Goal: Task Accomplishment & Management: Manage account settings

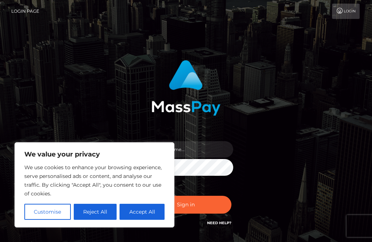
click at [144, 212] on button "Accept All" at bounding box center [142, 212] width 45 height 16
checkbox input "true"
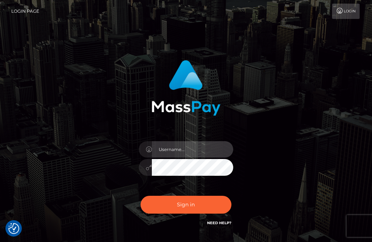
click at [196, 150] on input "text" at bounding box center [192, 149] width 81 height 16
type input "ritasch11@aol.com"
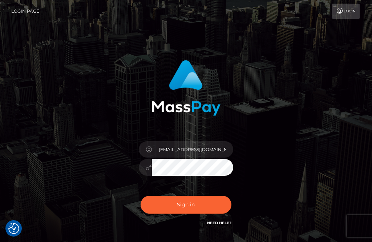
click at [186, 204] on button "Sign in" at bounding box center [186, 205] width 91 height 18
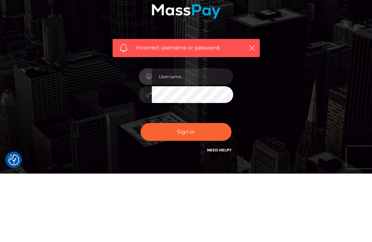
scroll to position [97, 0]
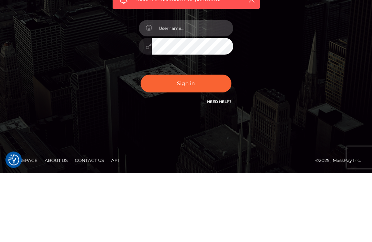
type input "[EMAIL_ADDRESS][DOMAIN_NAME]"
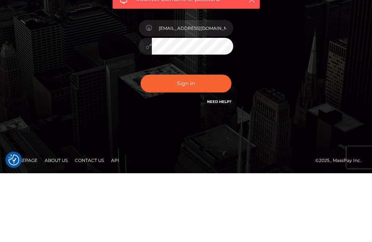
scroll to position [76, 0]
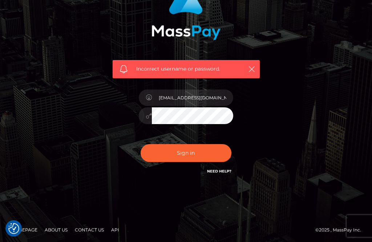
click at [190, 157] on button "Sign in" at bounding box center [186, 153] width 91 height 18
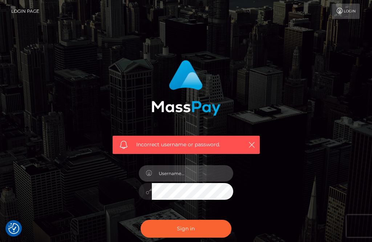
scroll to position [97, 0]
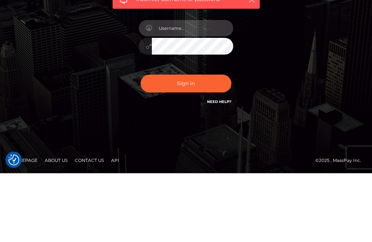
type input "[EMAIL_ADDRESS][DOMAIN_NAME]"
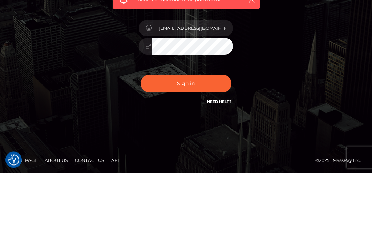
scroll to position [76, 0]
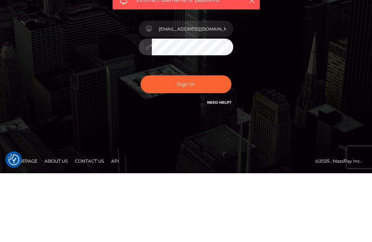
click at [192, 144] on button "Sign in" at bounding box center [186, 153] width 91 height 18
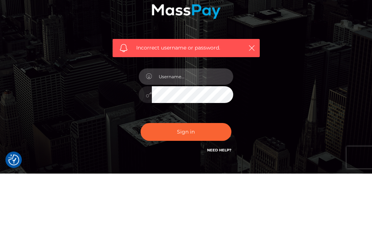
scroll to position [97, 0]
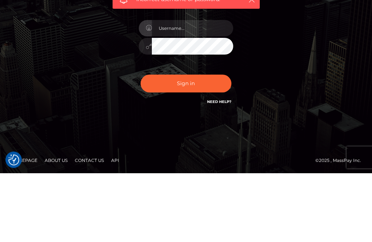
click at [251, 65] on icon "button" at bounding box center [251, 68] width 7 height 7
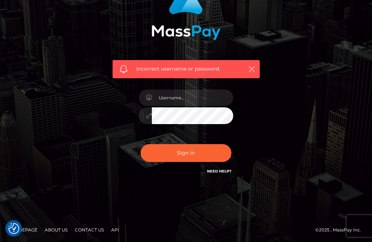
click at [249, 69] on icon "button" at bounding box center [251, 68] width 7 height 7
click at [192, 154] on button "Sign in" at bounding box center [186, 153] width 91 height 18
click at [193, 98] on input "text" at bounding box center [192, 97] width 81 height 16
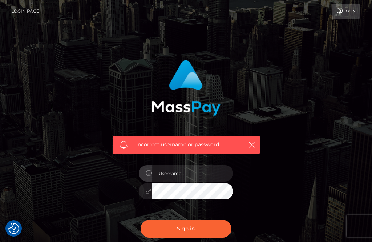
checkbox input "true"
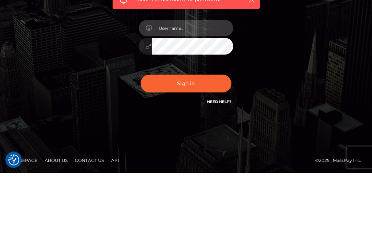
type input "ritasch11@aol.com"
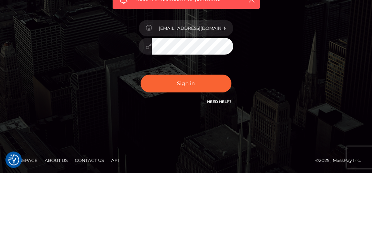
scroll to position [76, 0]
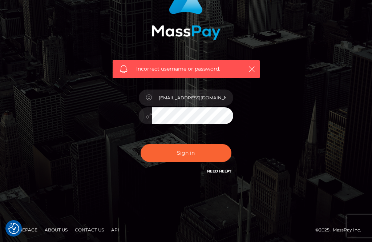
click at [190, 154] on button "Sign in" at bounding box center [186, 153] width 91 height 18
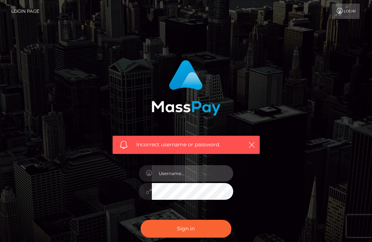
scroll to position [97, 0]
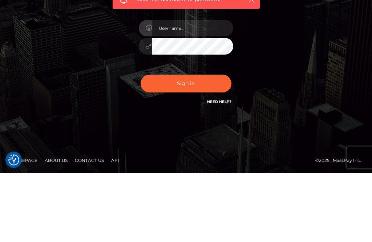
click at [255, 65] on icon "button" at bounding box center [251, 68] width 7 height 7
